Goal: Information Seeking & Learning: Learn about a topic

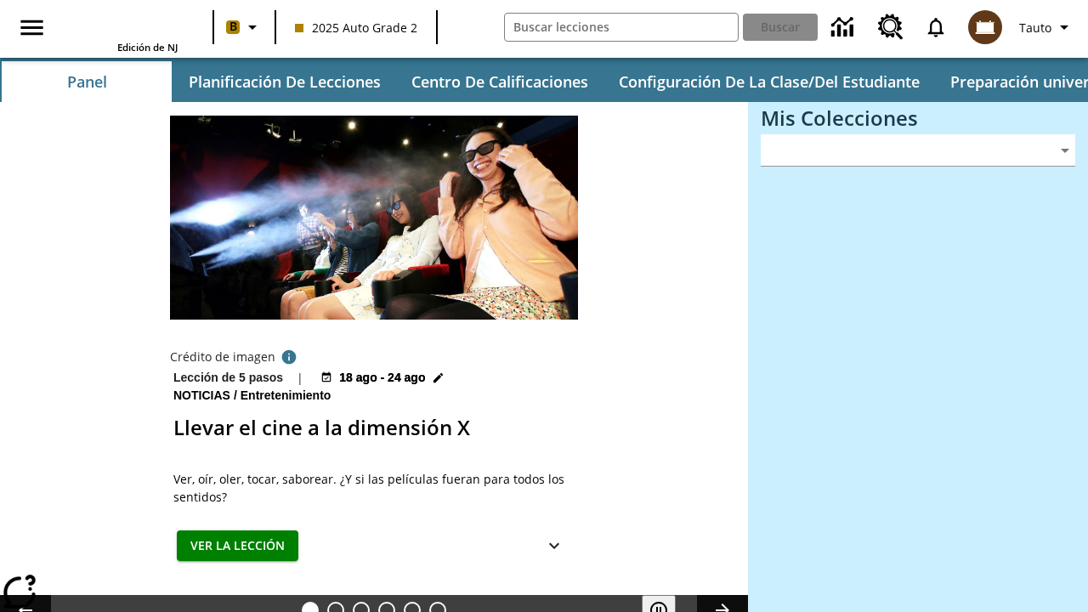
type input "-1"
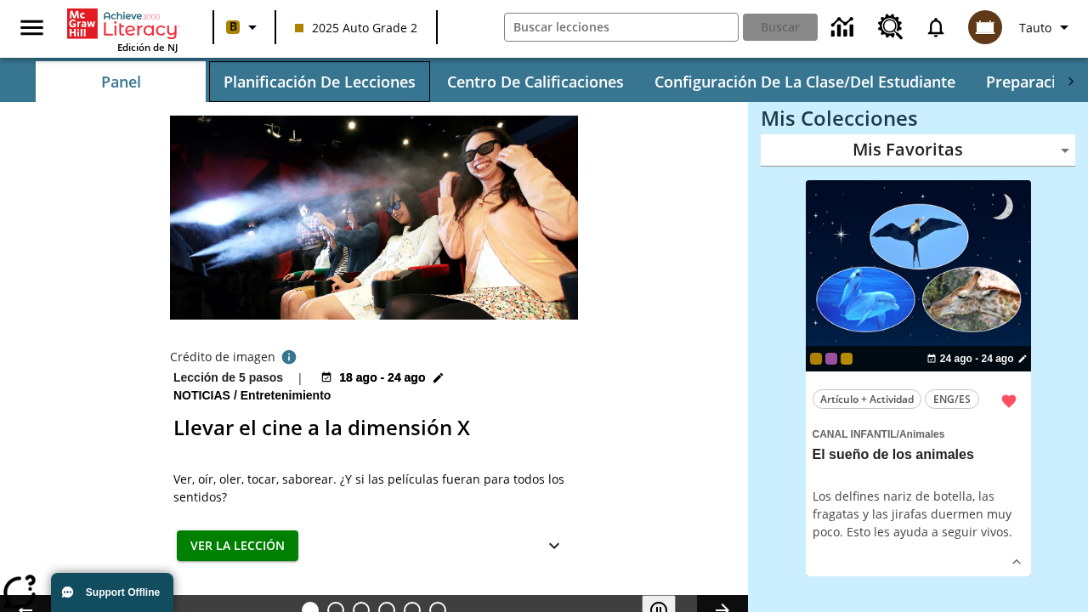
click at [319, 82] on button "Planificación de lecciones" at bounding box center [319, 81] width 221 height 41
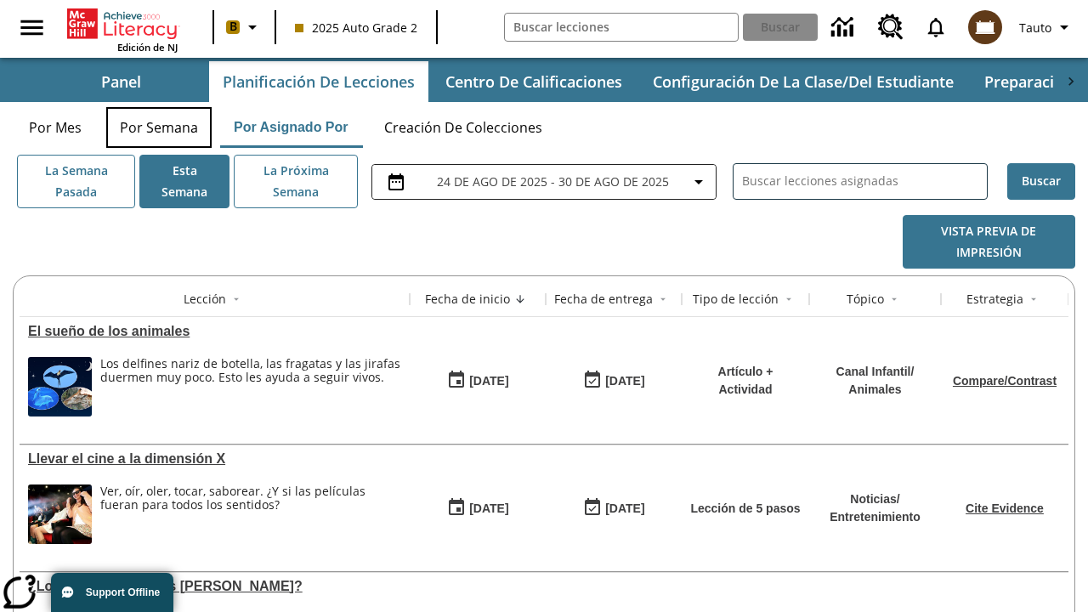
click at [159, 128] on button "Por semana" at bounding box center [158, 127] width 105 height 41
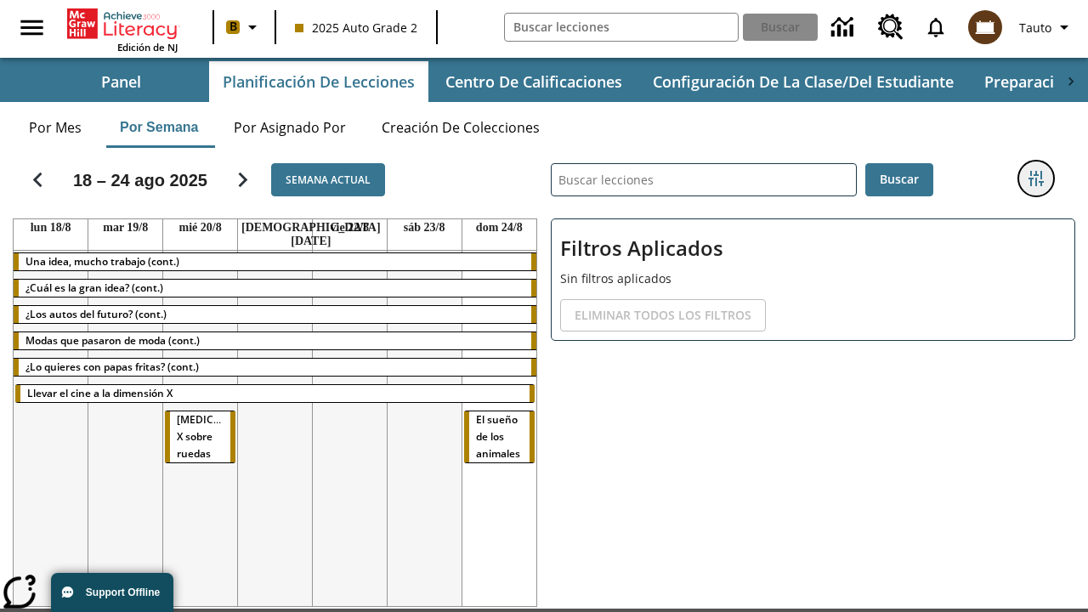
click at [1036, 179] on icon "Menú lateral de filtros" at bounding box center [1036, 178] width 15 height 15
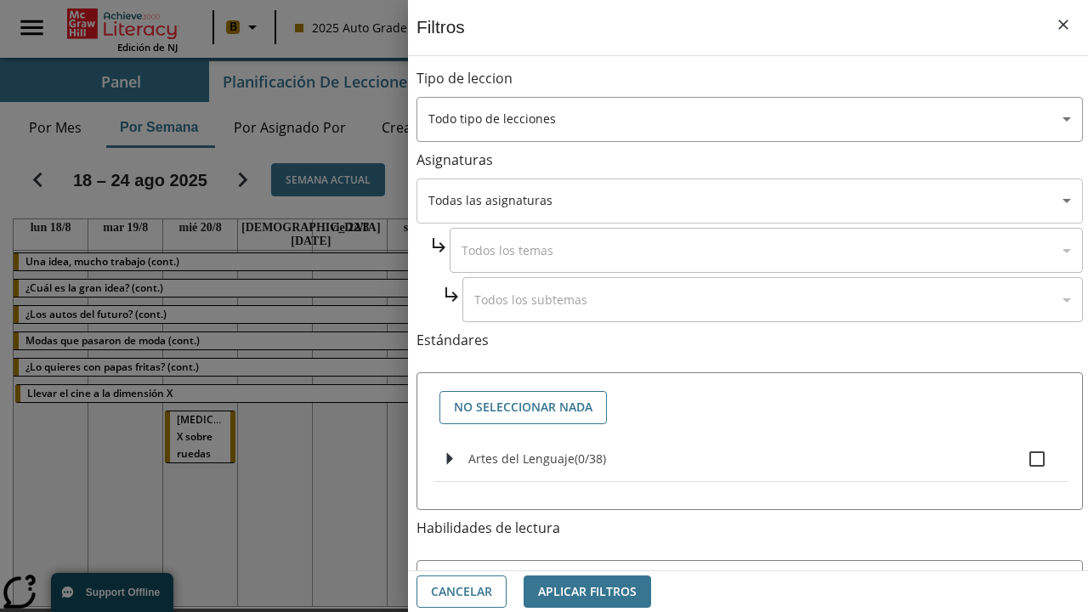
click at [750, 201] on body "Saltar al contenido principal Edición de NJ B 2025 Auto Grade 2 Buscar 0 Tauto …" at bounding box center [544, 359] width 1088 height 719
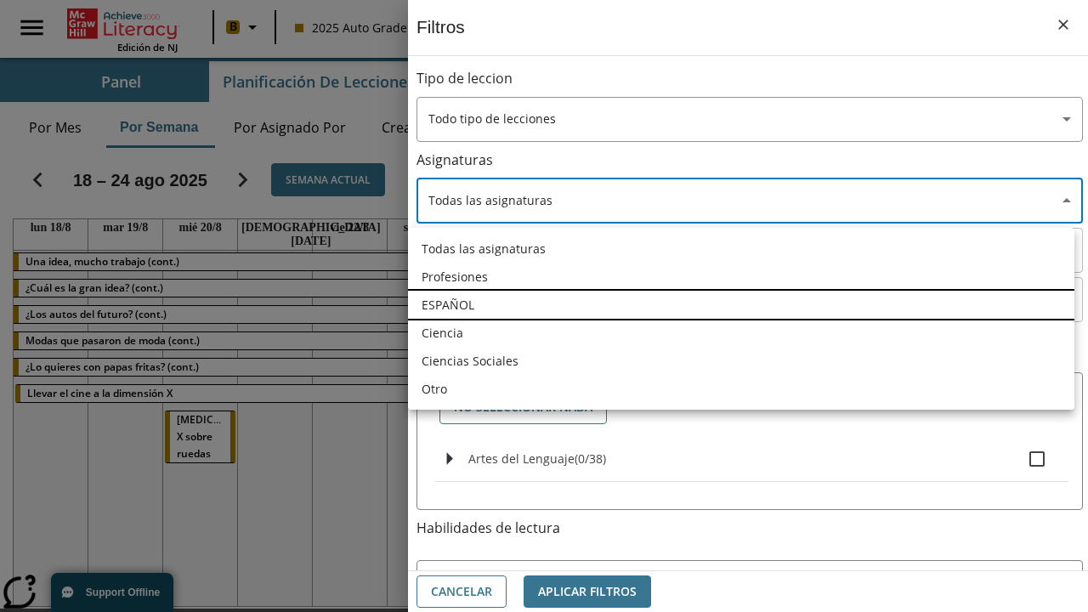
click at [742, 304] on li "ESPAÑOL" at bounding box center [741, 305] width 667 height 28
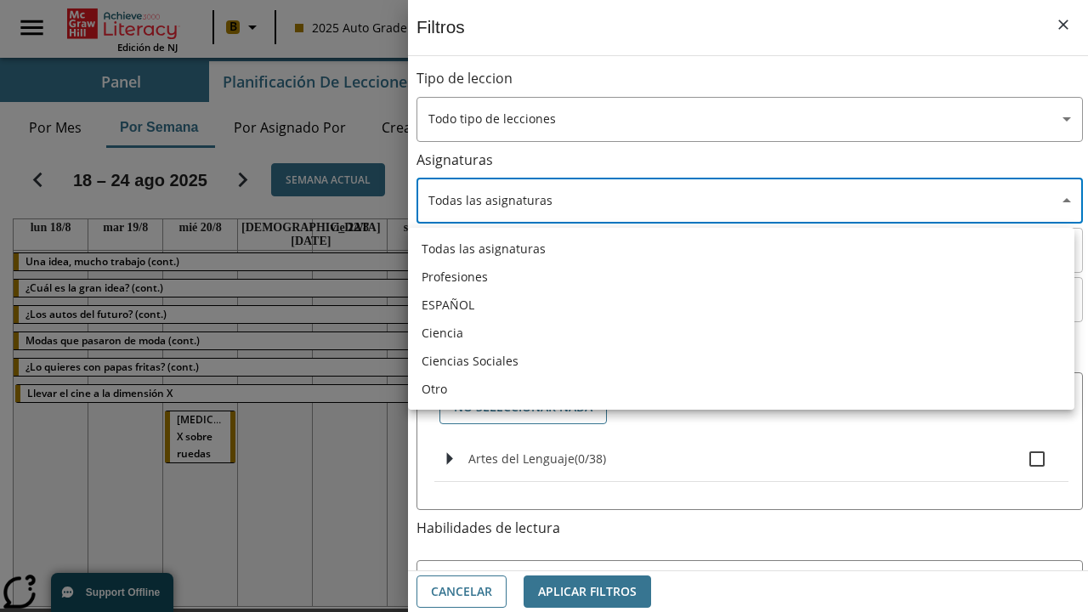
type input "1"
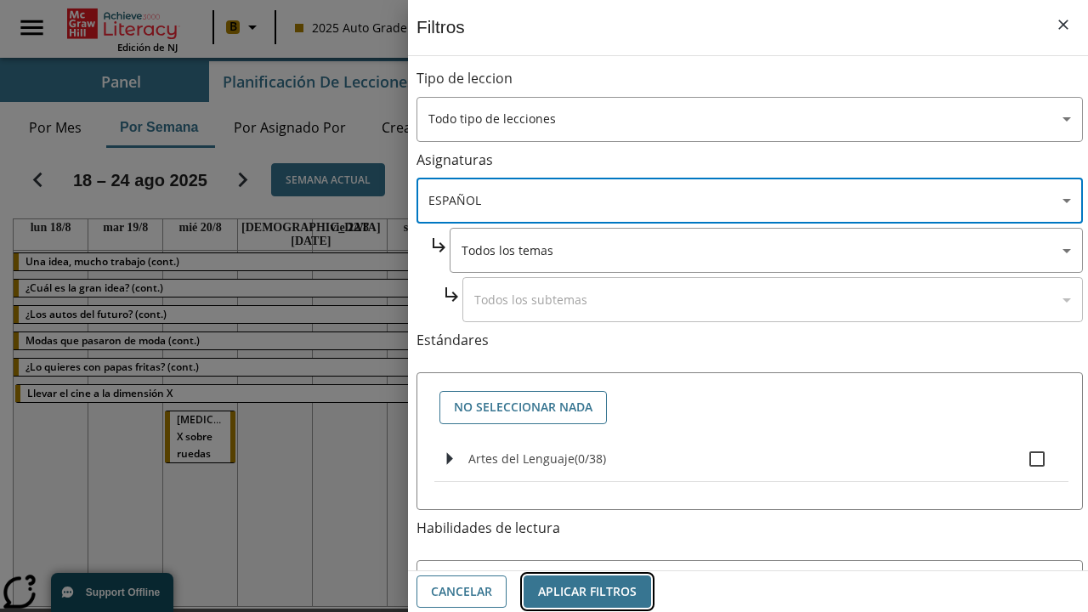
click at [588, 591] on button "Aplicar Filtros" at bounding box center [588, 592] width 128 height 33
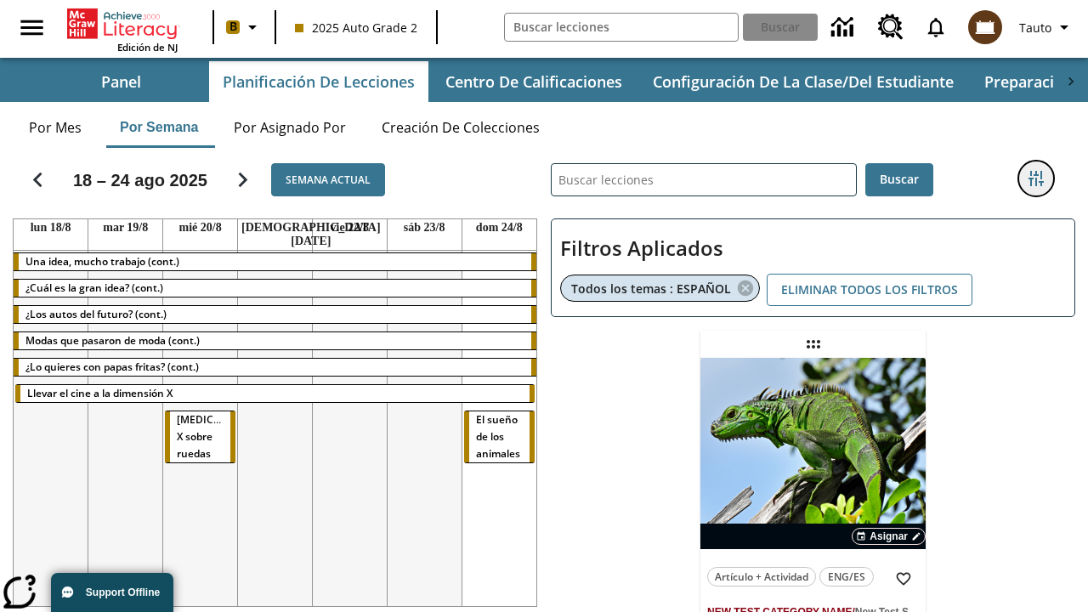
click at [1036, 179] on icon "Menú lateral de filtros" at bounding box center [1036, 178] width 15 height 15
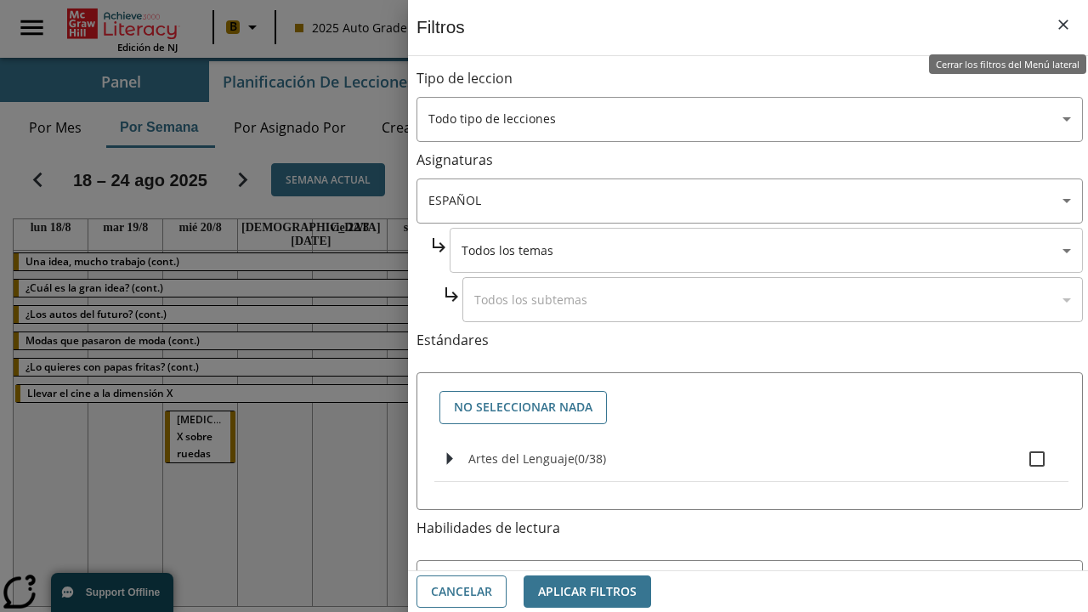
click at [766, 250] on body "Saltar al contenido principal Edición de NJ B 2025 Auto Grade 2 Buscar 0 Tauto …" at bounding box center [544, 439] width 1088 height 879
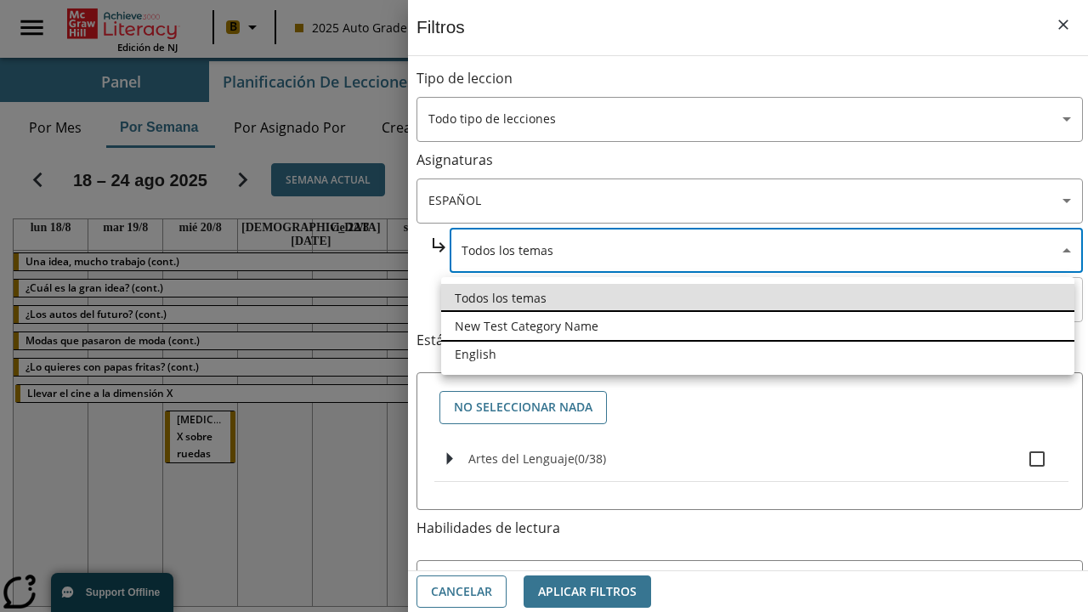
click at [758, 326] on li "New Test Category Name" at bounding box center [758, 326] width 634 height 28
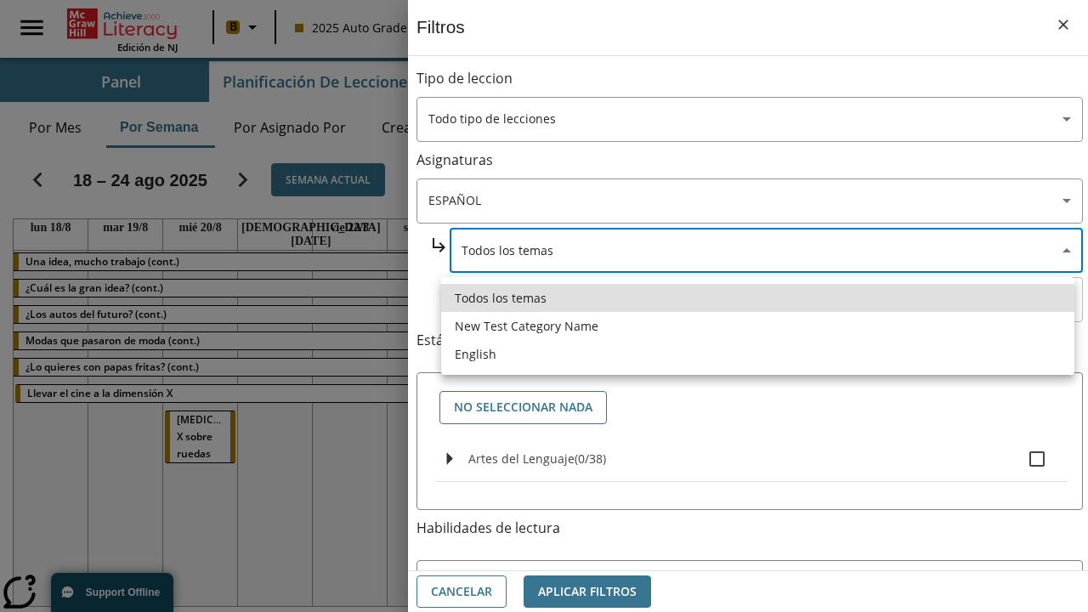
type input "265"
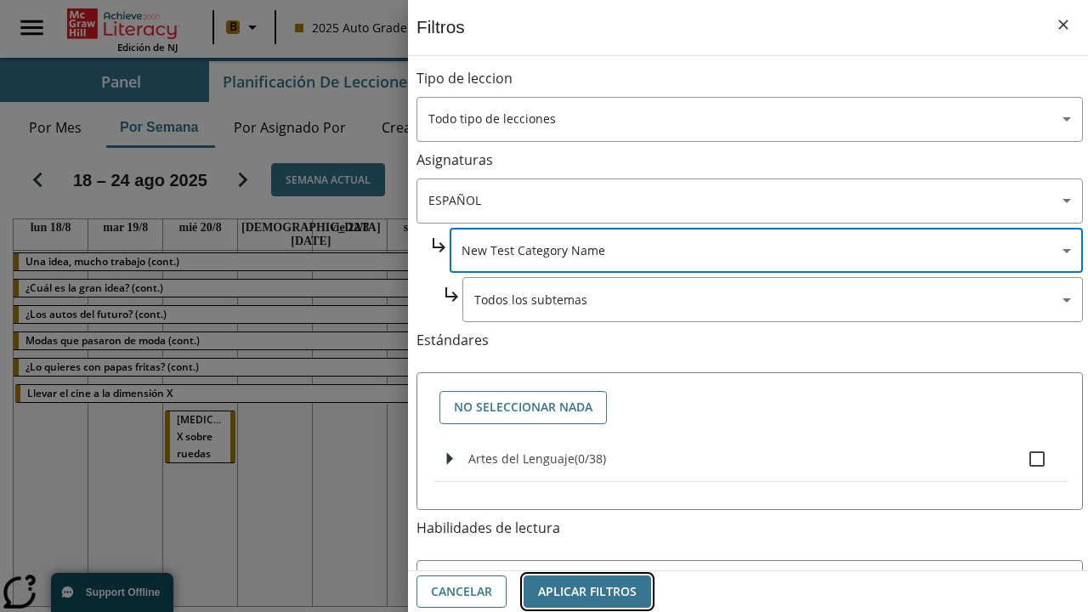
click at [588, 591] on button "Aplicar Filtros" at bounding box center [588, 592] width 128 height 33
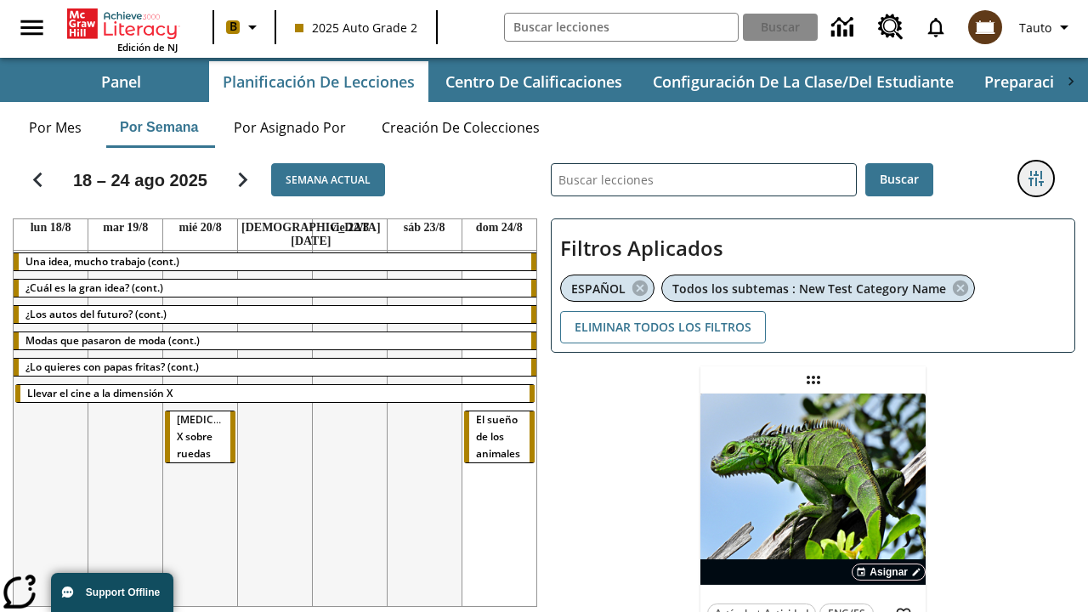
click at [1036, 179] on icon "Menú lateral de filtros" at bounding box center [1036, 178] width 15 height 15
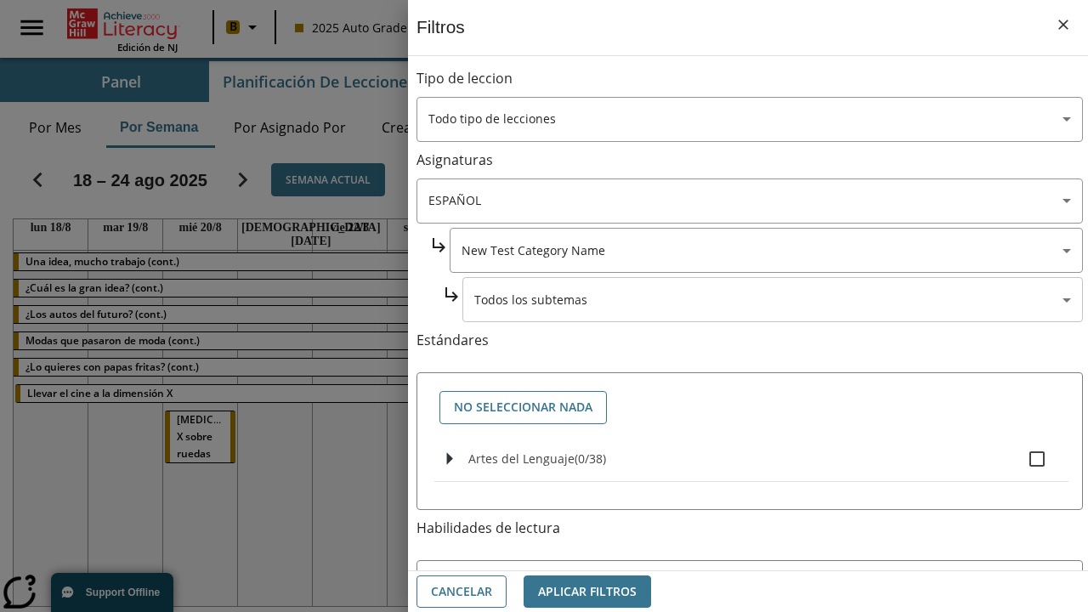
click at [773, 299] on body "Saltar al contenido principal Edición de NJ B 2025 Auto Grade 2 Buscar 0 Tauto …" at bounding box center [544, 458] width 1088 height 916
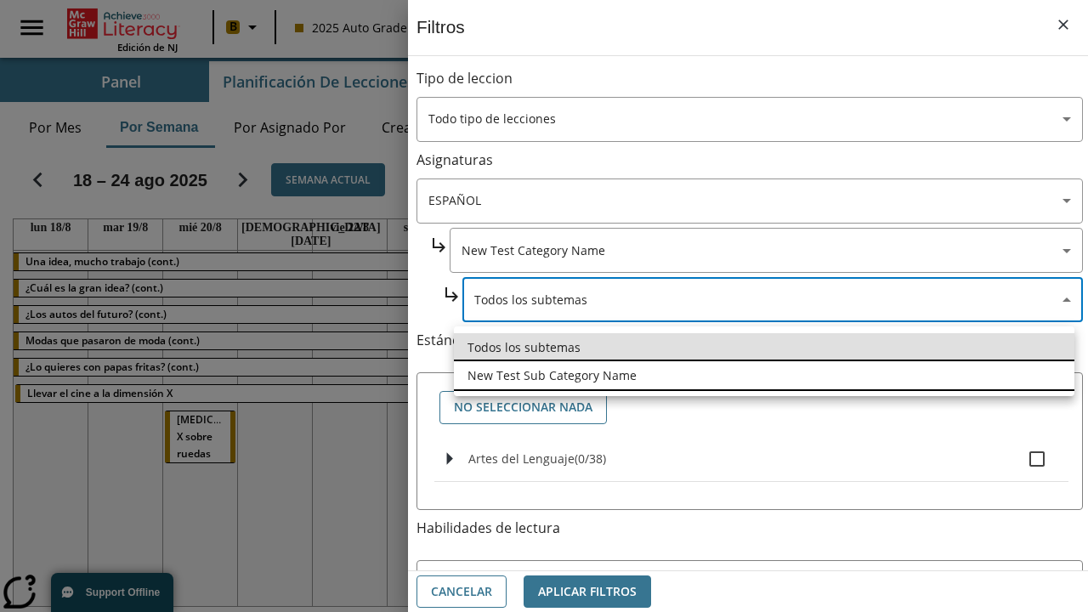
click at [764, 375] on li "New Test Sub Category Name" at bounding box center [764, 375] width 621 height 28
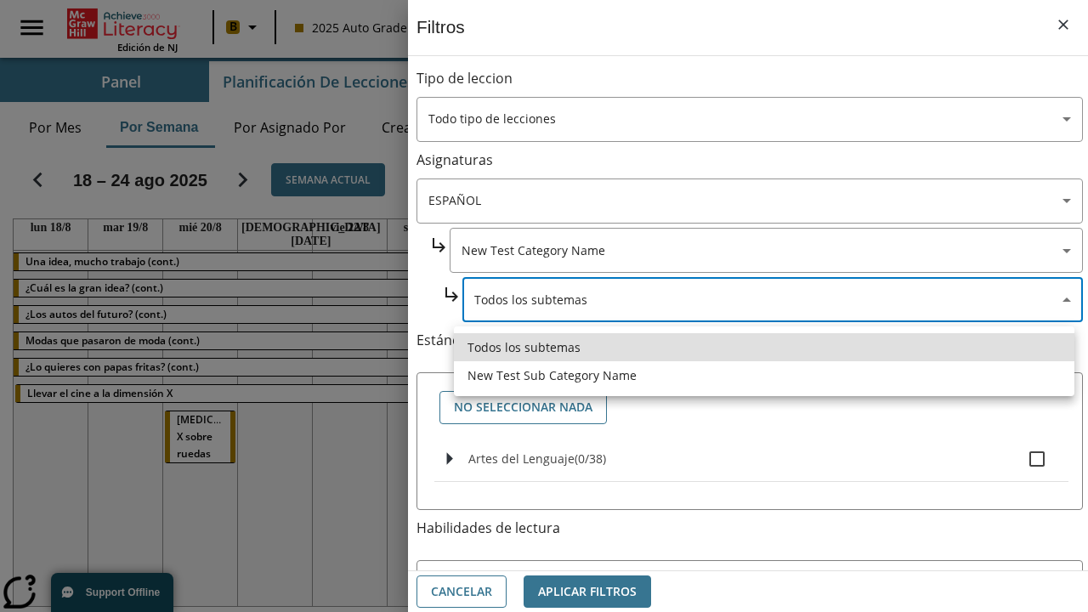
type input "2232"
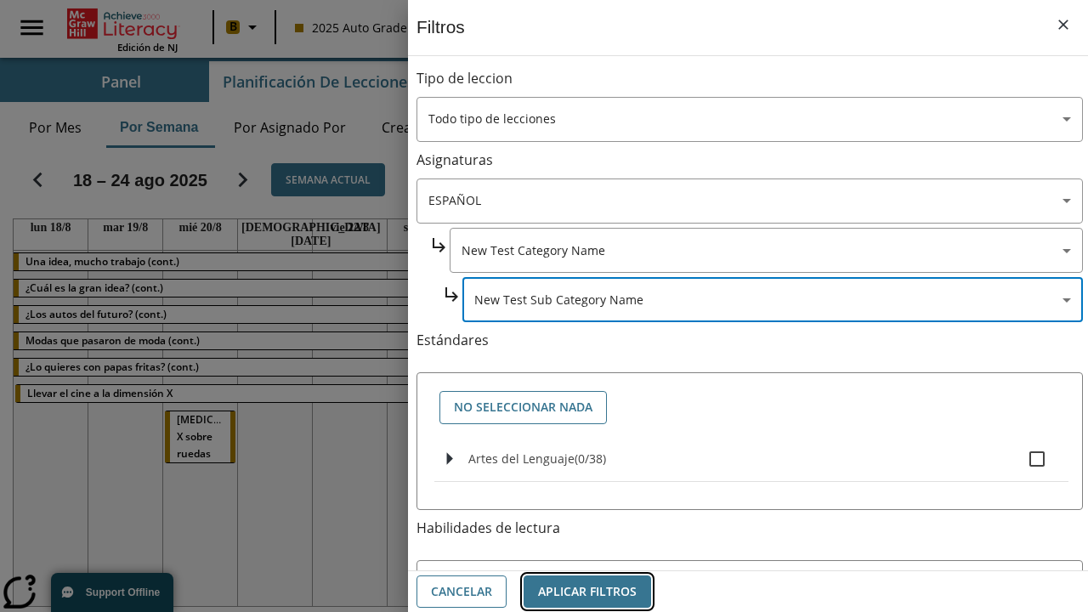
click at [588, 591] on button "Aplicar Filtros" at bounding box center [588, 592] width 128 height 33
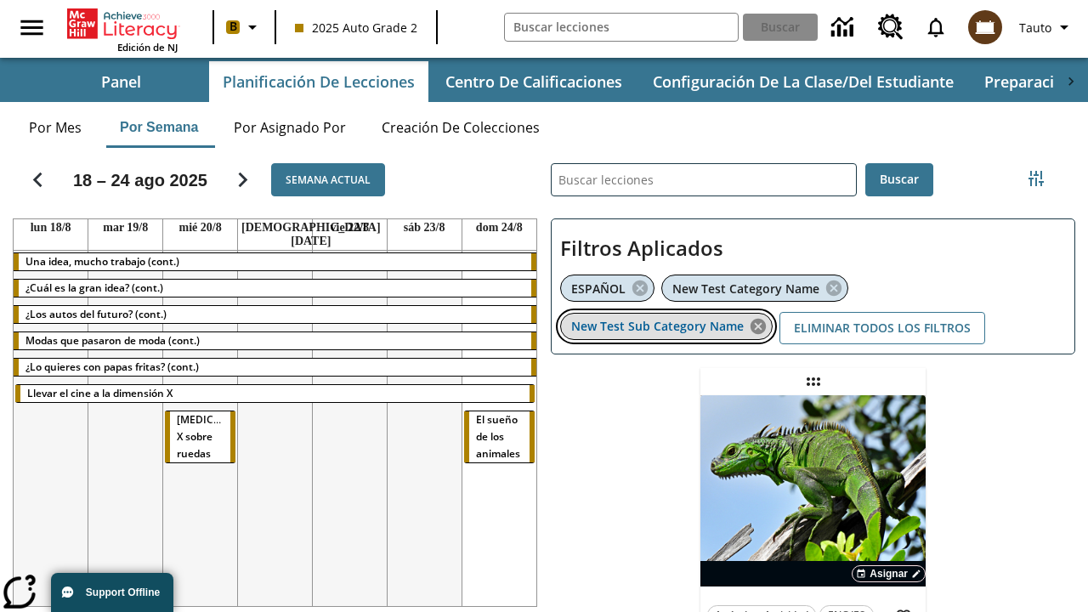
click at [759, 326] on icon "Eliminar New Test Sub Category Name el ítem seleccionado del filtro" at bounding box center [758, 326] width 19 height 19
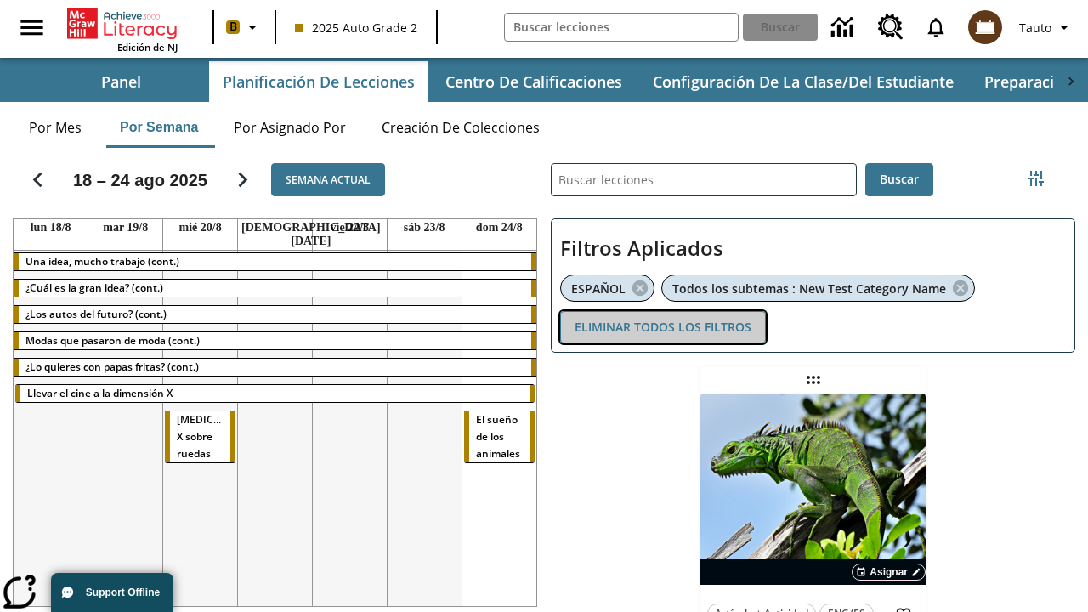
click at [663, 327] on button "Eliminar todos los filtros" at bounding box center [663, 327] width 206 height 33
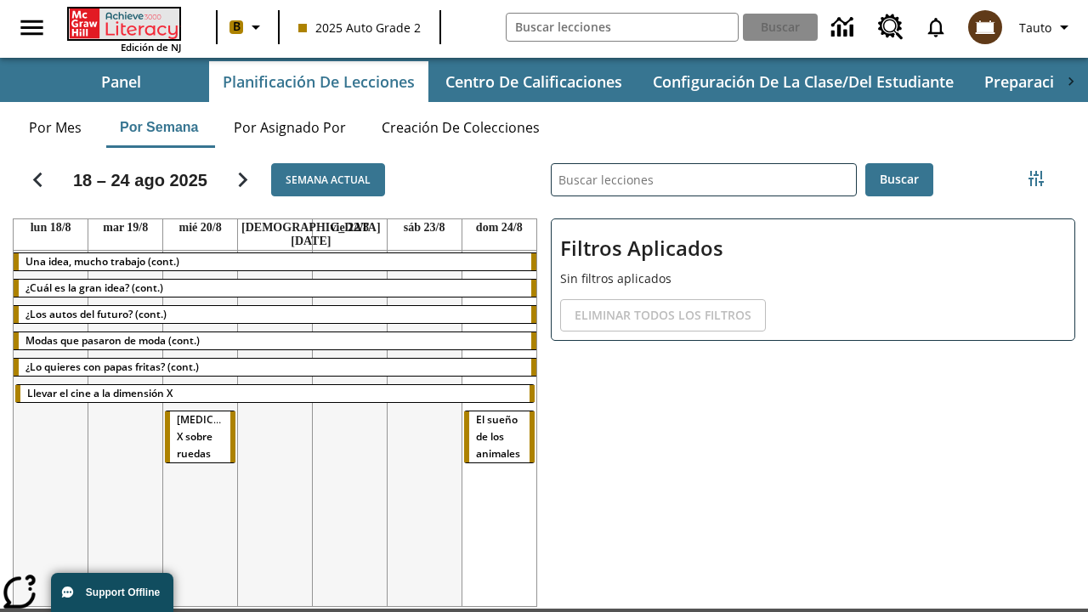
click at [122, 23] on icon "Portada" at bounding box center [125, 24] width 113 height 31
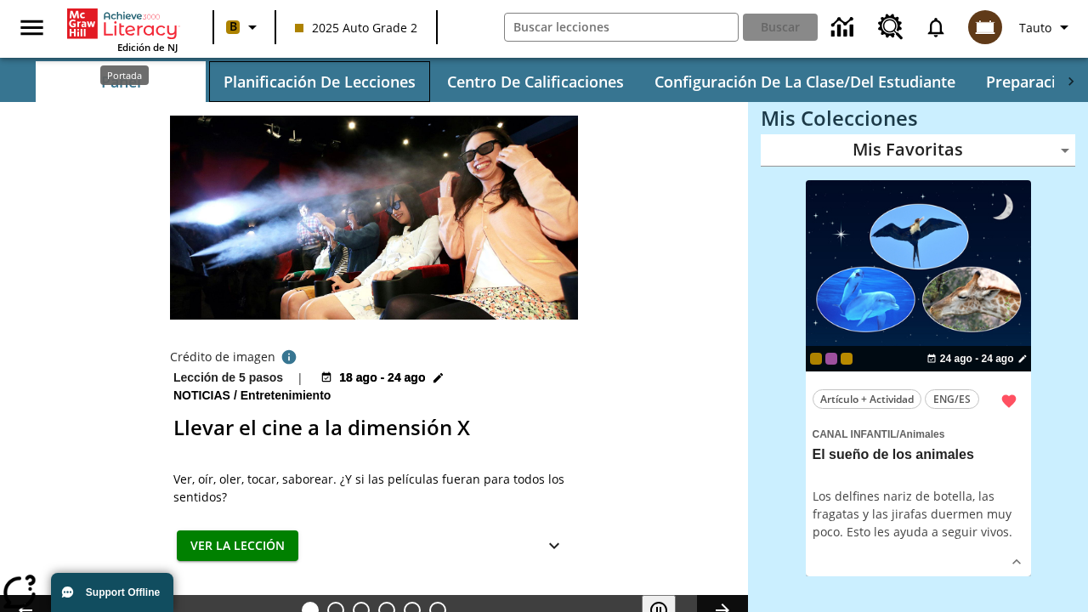
click at [319, 82] on button "Planificación de lecciones" at bounding box center [319, 81] width 221 height 41
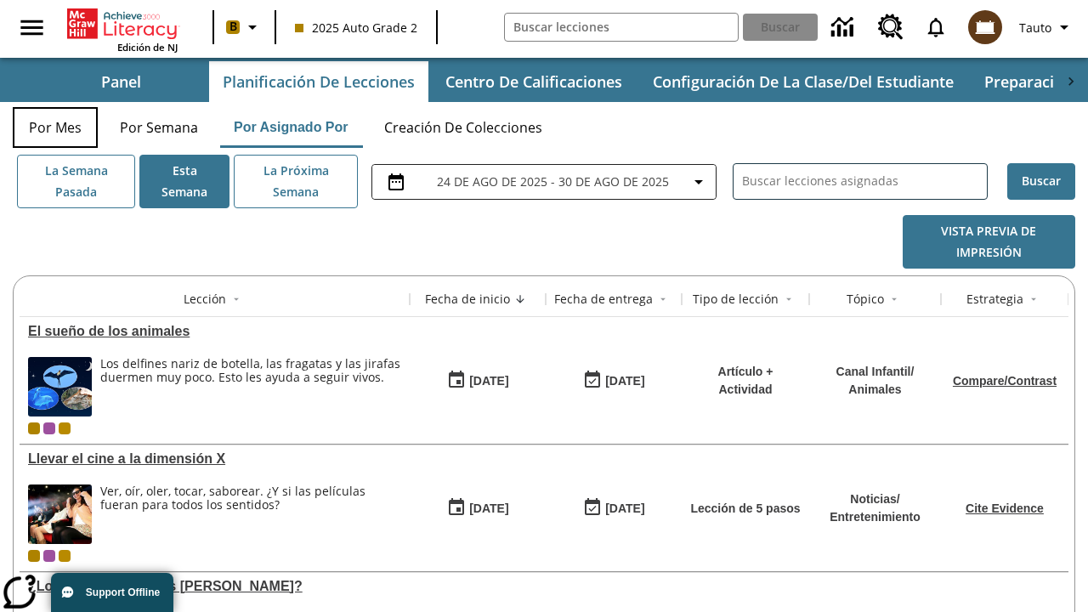
click at [55, 128] on button "Por mes" at bounding box center [55, 127] width 85 height 41
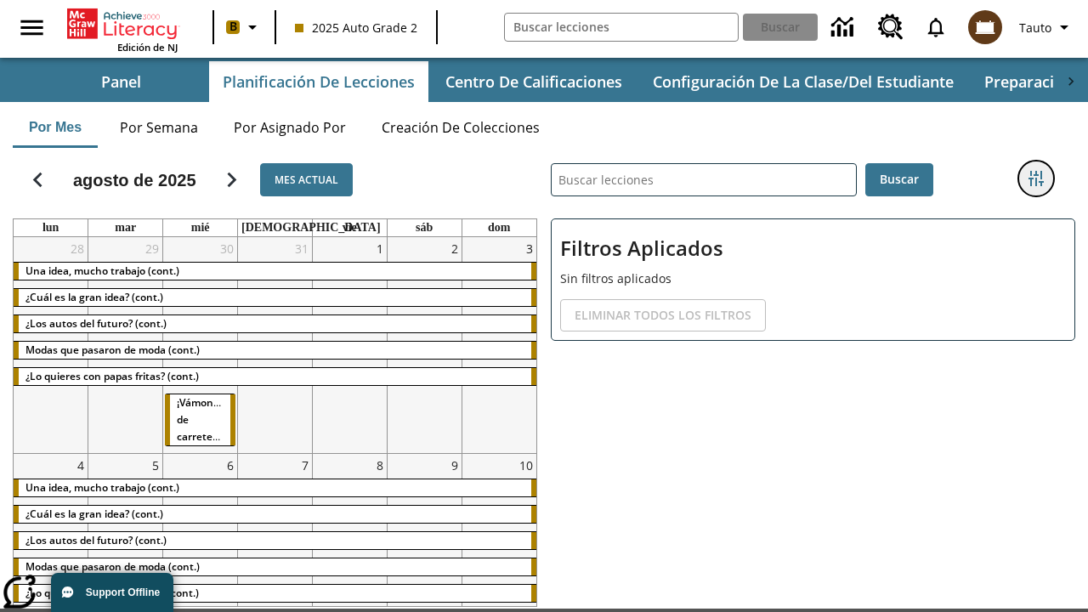
click at [1036, 179] on icon "Menú lateral de filtros" at bounding box center [1036, 178] width 15 height 15
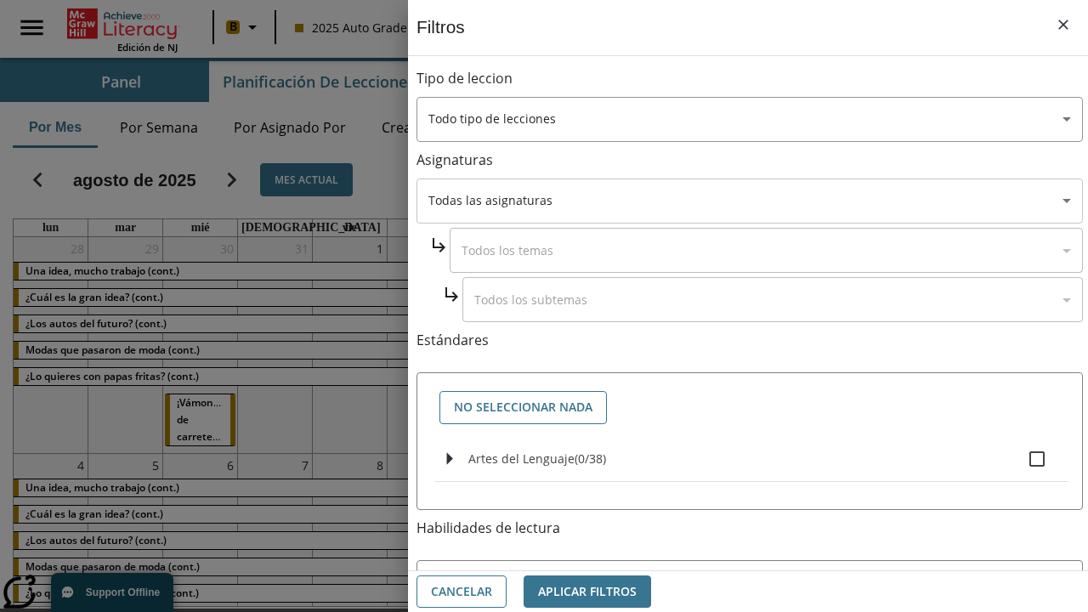
click at [750, 201] on body "Saltar al contenido principal Edición de NJ B 2025 Auto Grade 2 Buscar 0 Tauto …" at bounding box center [544, 359] width 1088 height 719
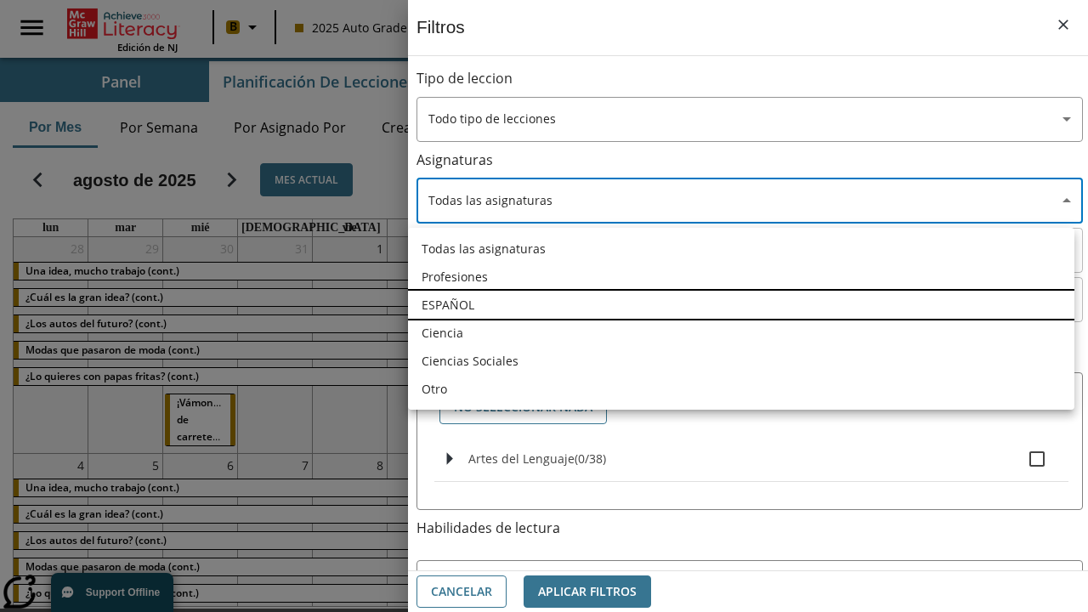
click at [742, 304] on li "ESPAÑOL" at bounding box center [741, 305] width 667 height 28
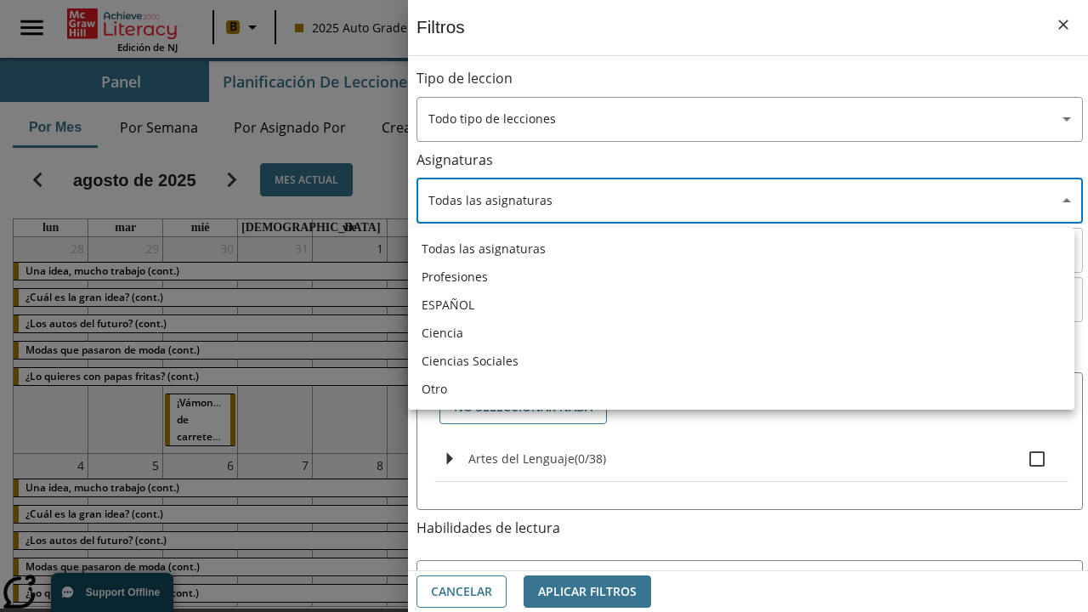
type input "1"
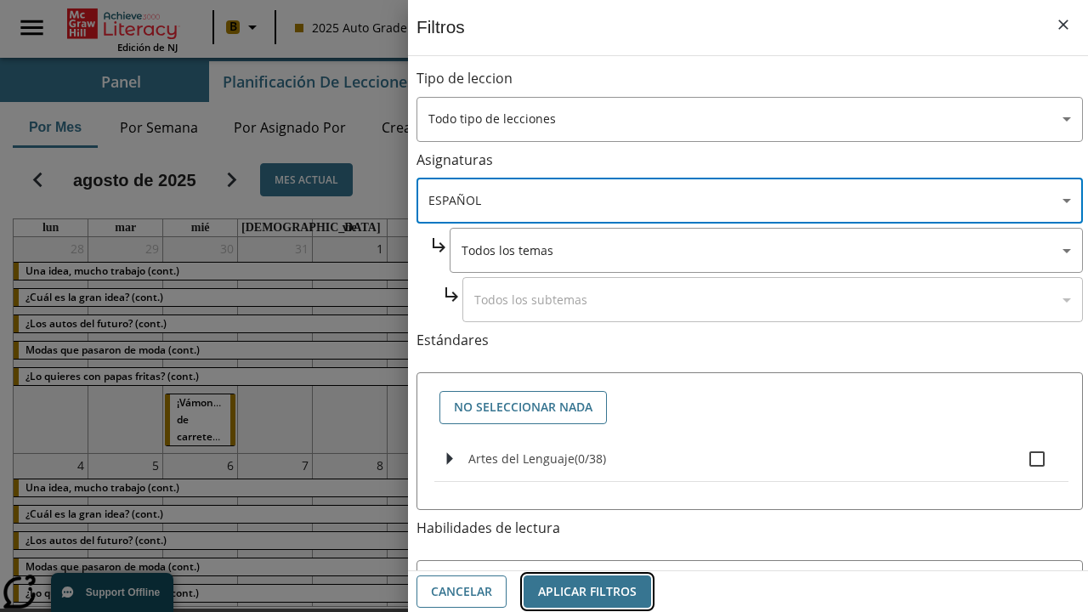
click at [588, 591] on button "Aplicar Filtros" at bounding box center [588, 592] width 128 height 33
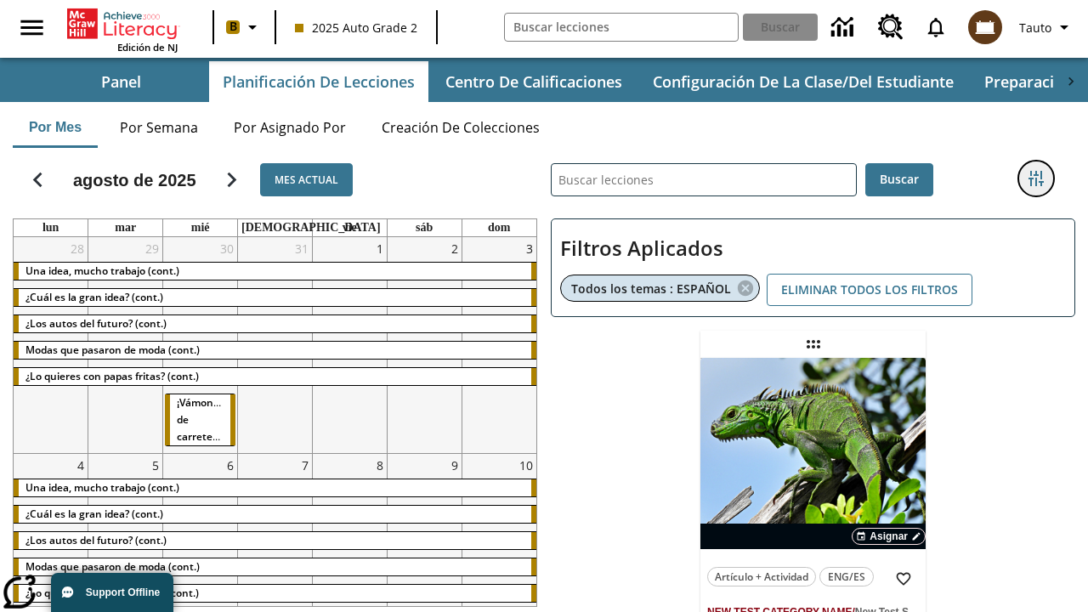
click at [1036, 179] on icon "Menú lateral de filtros" at bounding box center [1036, 178] width 15 height 15
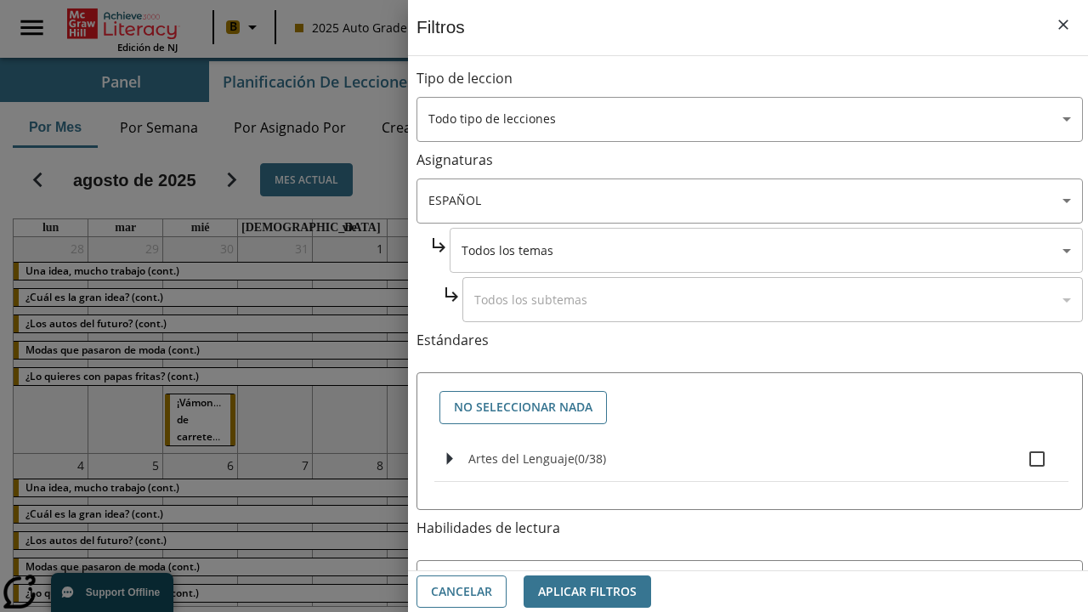
click at [766, 250] on body "Saltar al contenido principal Edición de NJ B 2025 Auto Grade 2 Buscar 0 Tauto …" at bounding box center [544, 439] width 1088 height 879
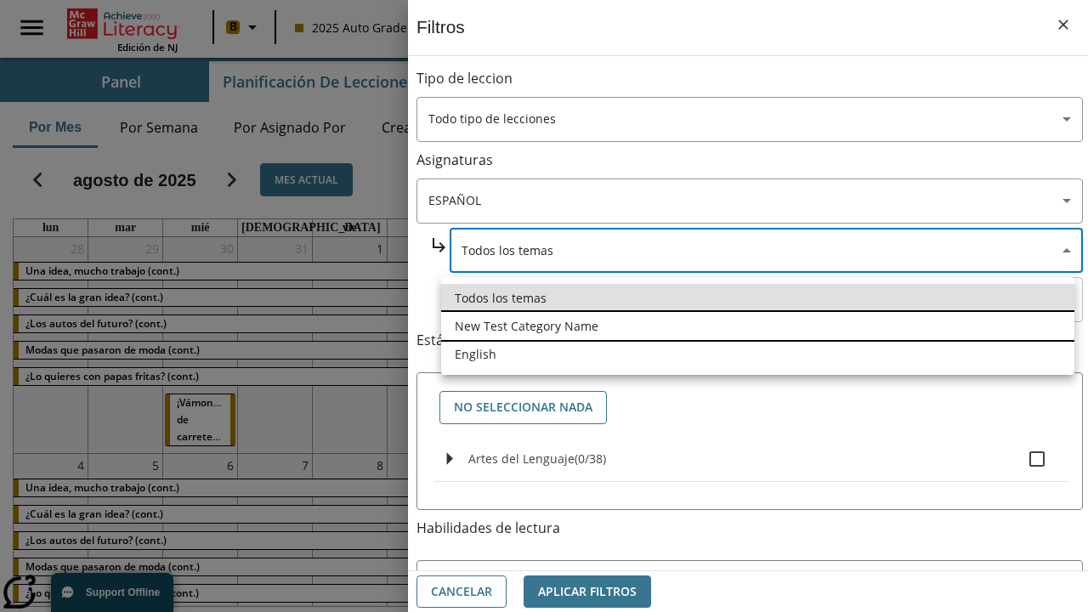
click at [758, 326] on li "New Test Category Name" at bounding box center [758, 326] width 634 height 28
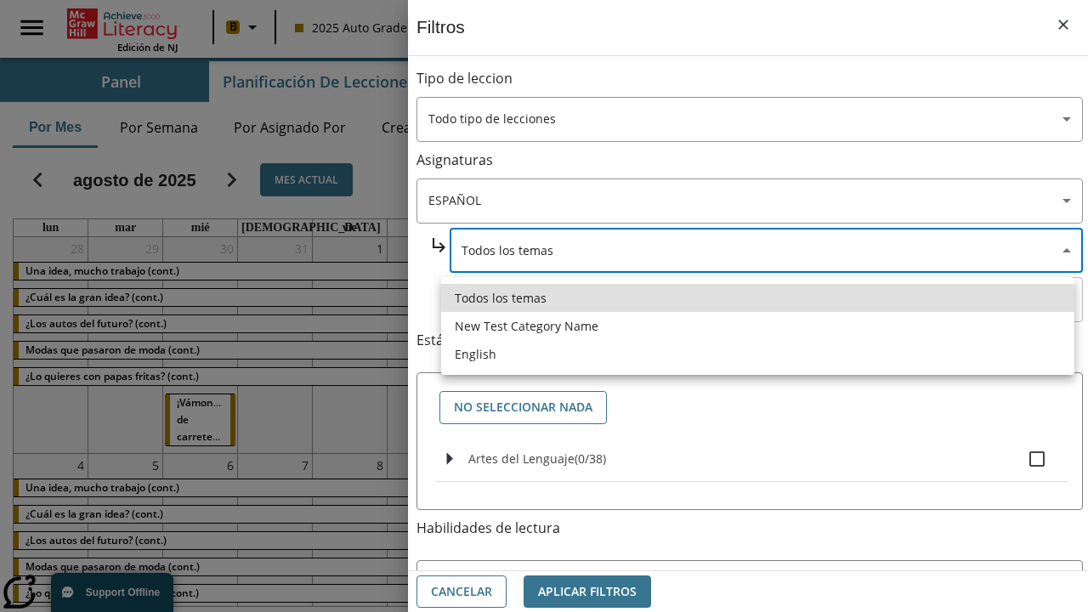
type input "265"
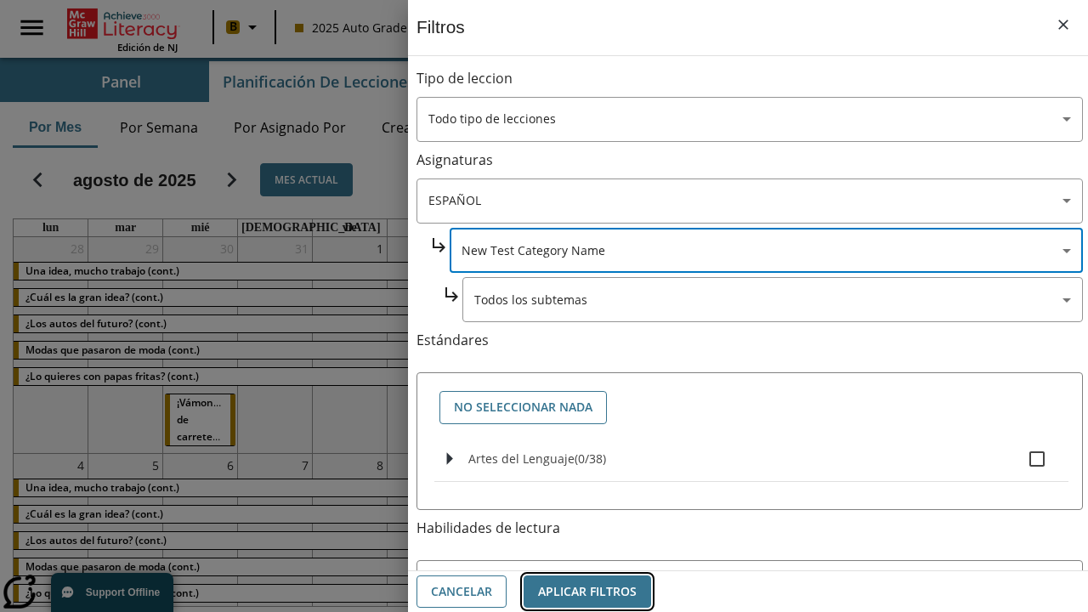
click at [588, 591] on button "Aplicar Filtros" at bounding box center [588, 592] width 128 height 33
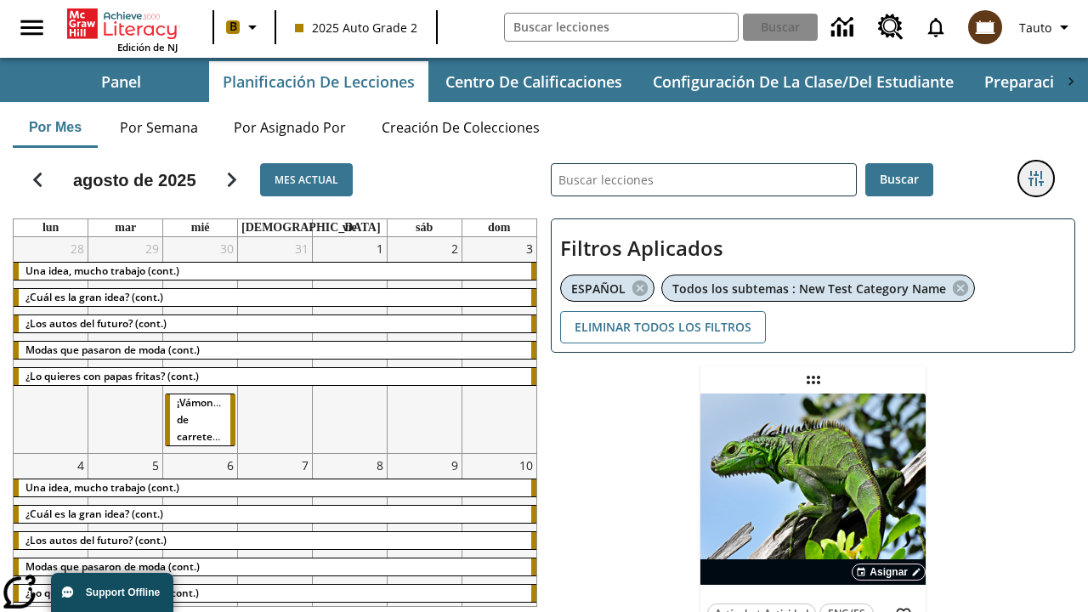
click at [1036, 179] on icon "Menú lateral de filtros" at bounding box center [1036, 178] width 15 height 15
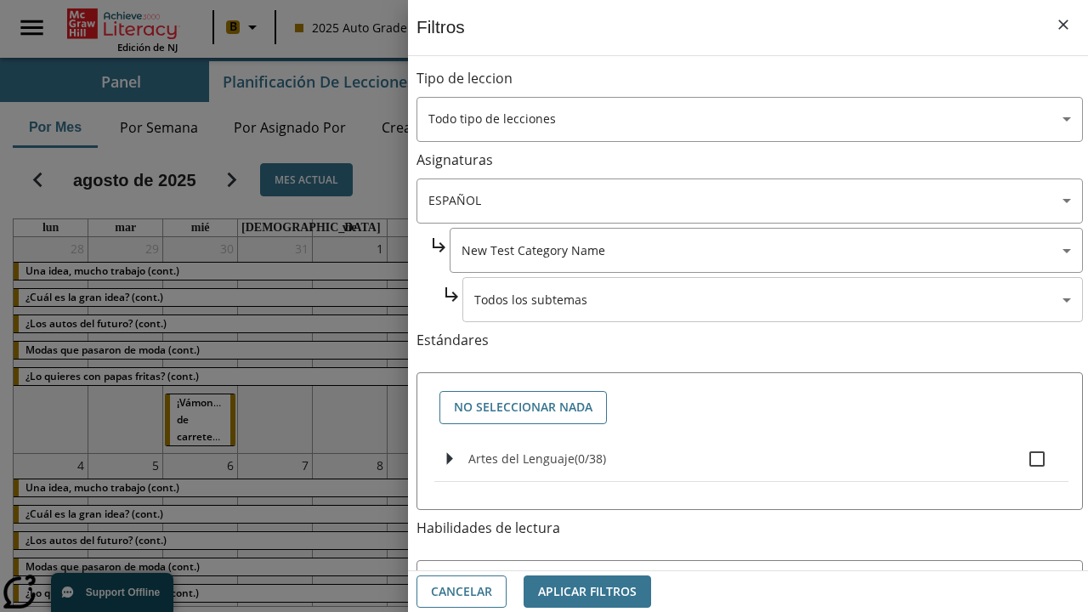
click at [773, 299] on body "Saltar al contenido principal Edición de NJ B 2025 Auto Grade 2 Buscar 0 Tauto …" at bounding box center [544, 458] width 1088 height 916
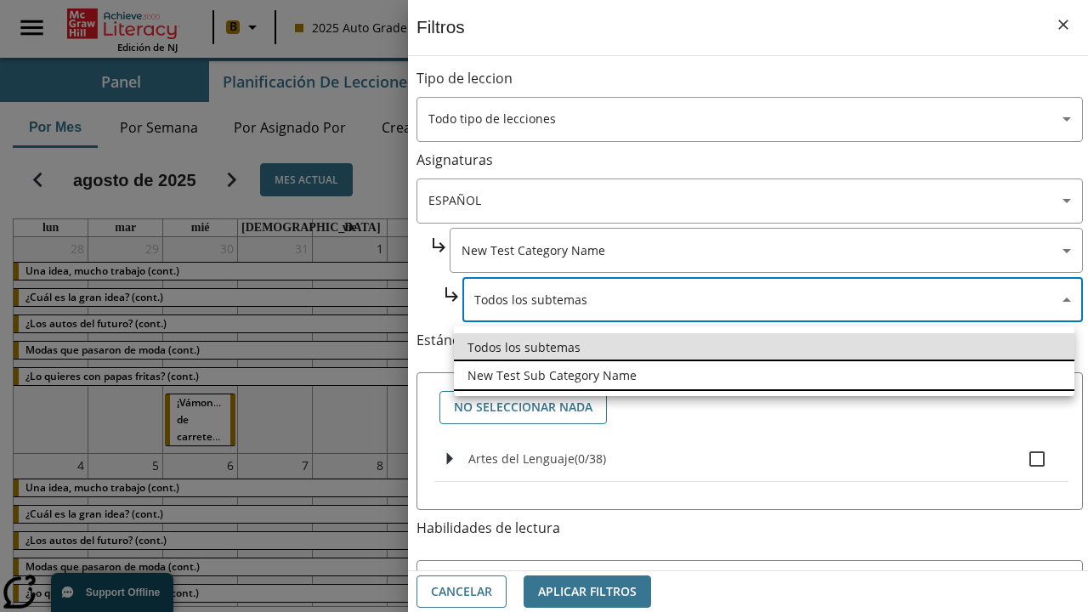
click at [764, 375] on li "New Test Sub Category Name" at bounding box center [764, 375] width 621 height 28
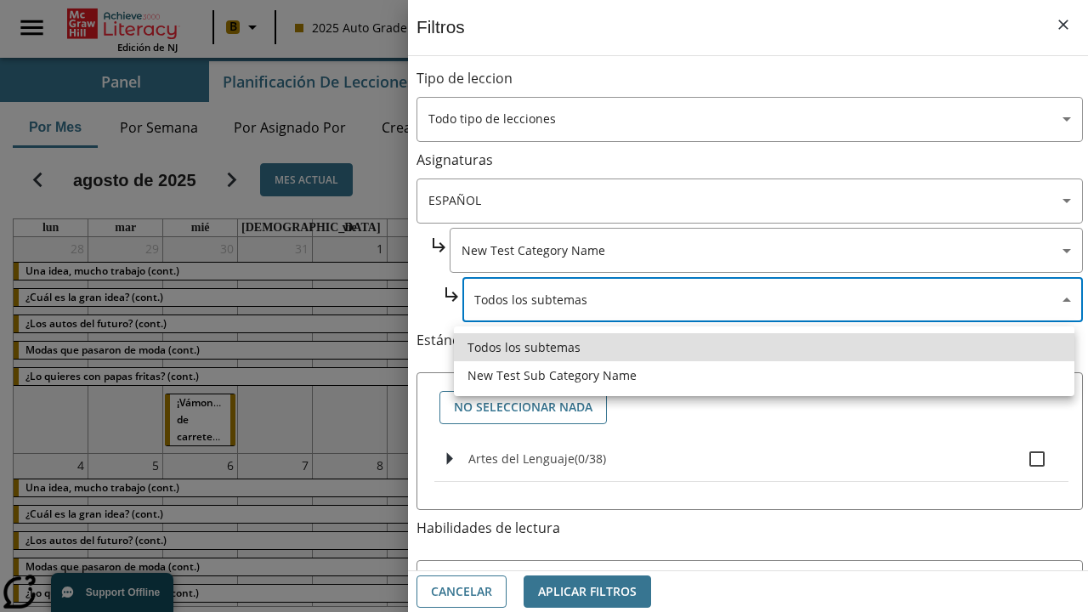
type input "2232"
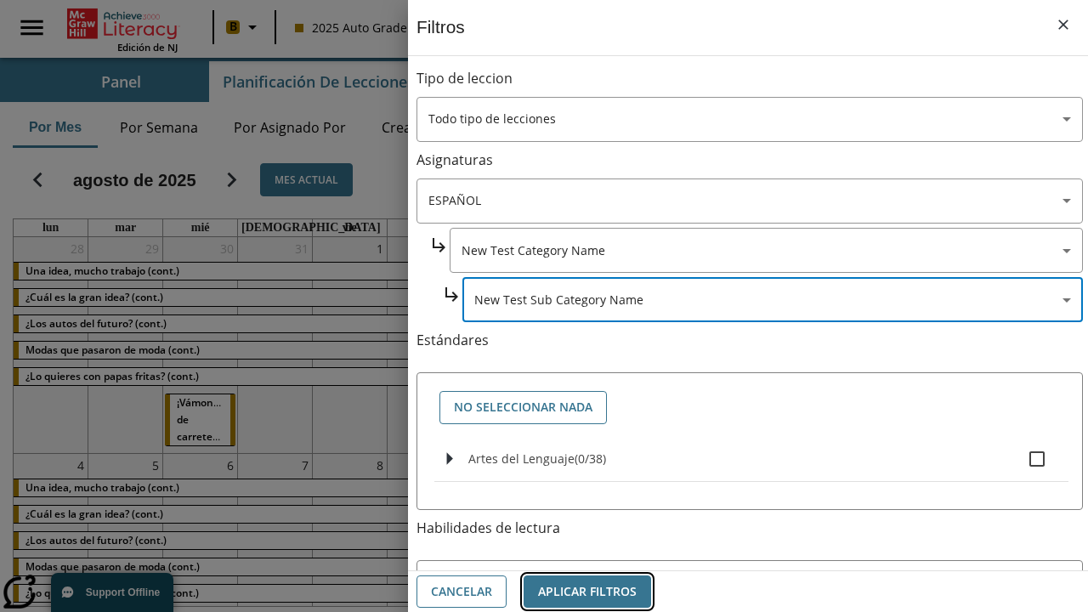
click at [588, 591] on button "Aplicar Filtros" at bounding box center [588, 592] width 128 height 33
